Goal: Transaction & Acquisition: Purchase product/service

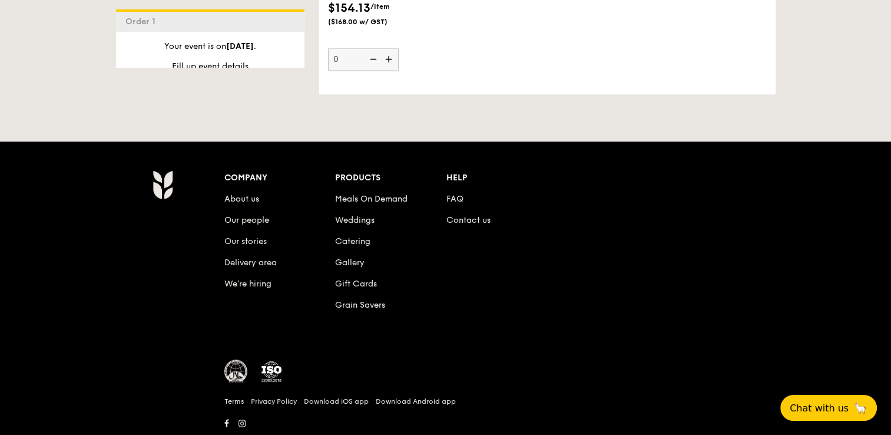
scroll to position [1677, 0]
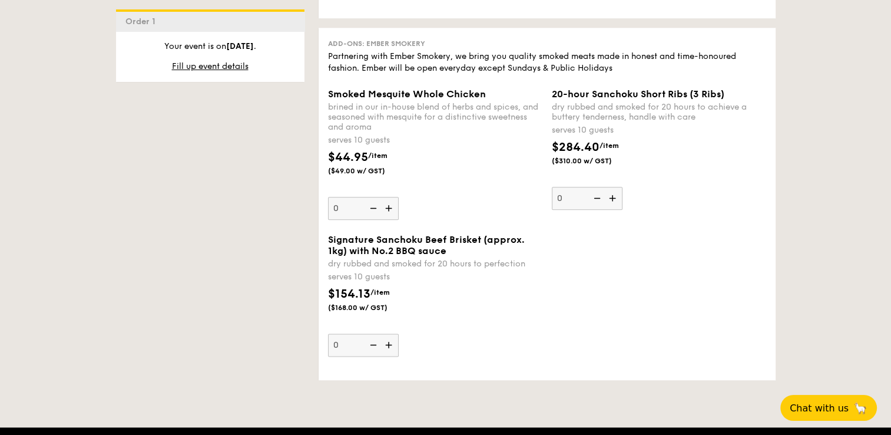
scroll to position [1413, 0]
